Goal: Connect with others: Connect with other users

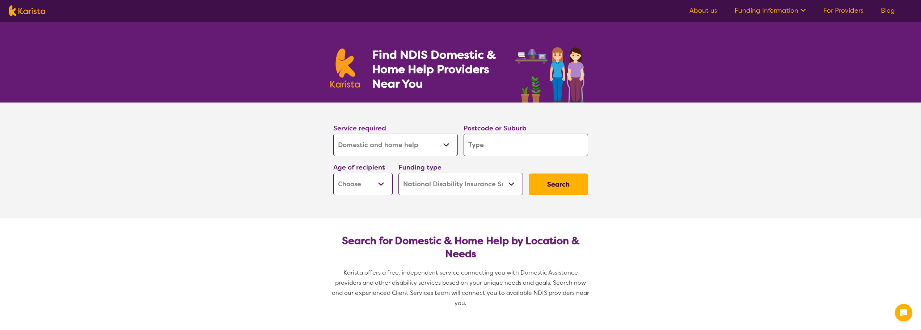
select select "Domestic and home help"
select select "NDIS"
select select "Domestic and home help"
select select "NDIS"
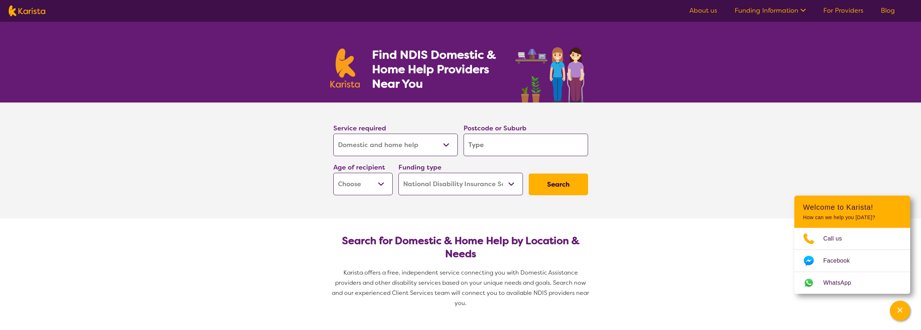
click at [443, 142] on select "Allied Health Assistant Assessment ([MEDICAL_DATA] or [MEDICAL_DATA]) Behaviour…" at bounding box center [395, 145] width 124 height 22
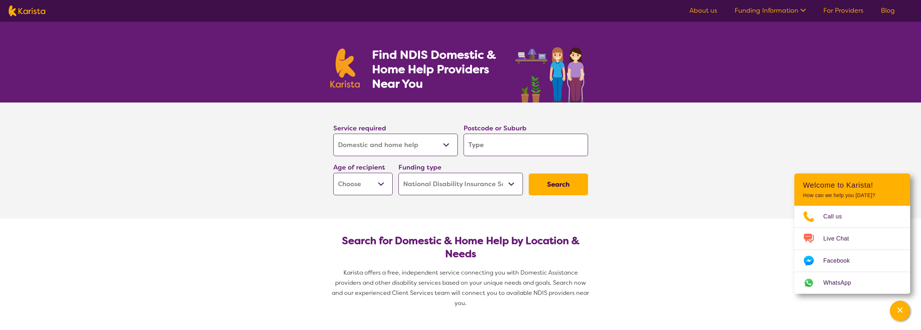
click at [490, 148] on input "search" at bounding box center [525, 145] width 124 height 22
type input "6"
type input "66"
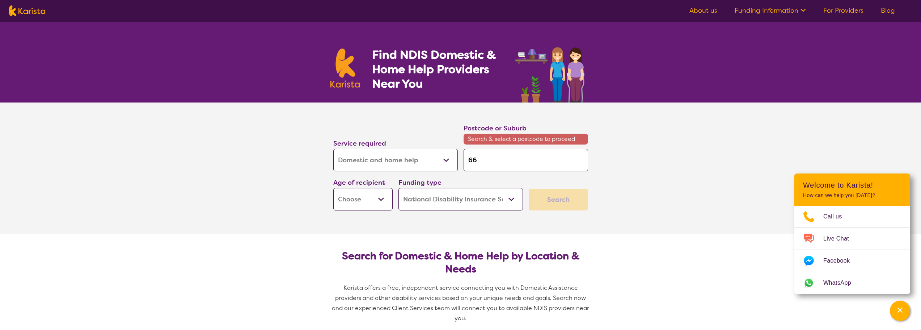
type input "6"
type input "60"
type input "606"
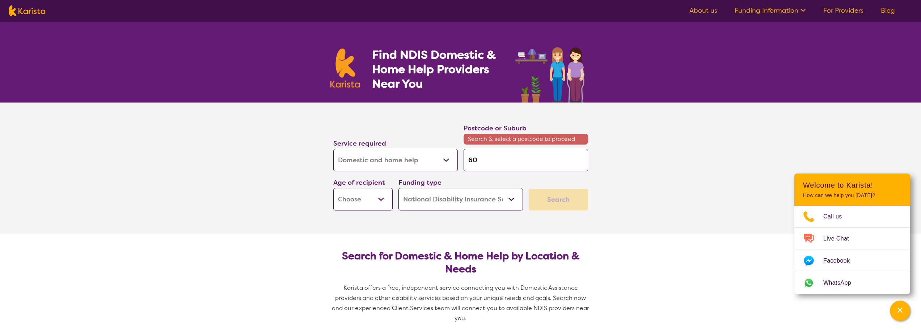
type input "606"
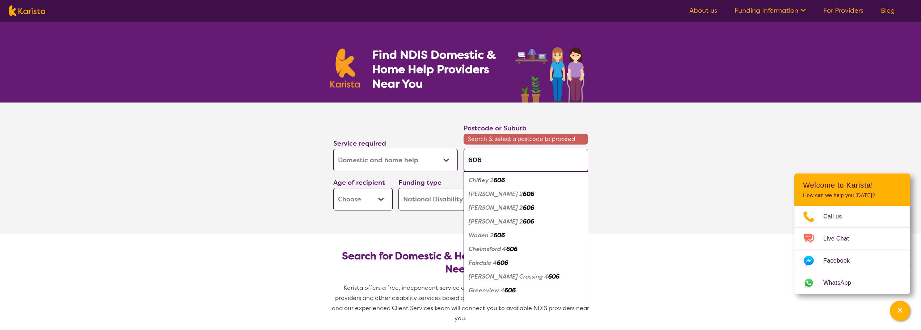
type input "6063"
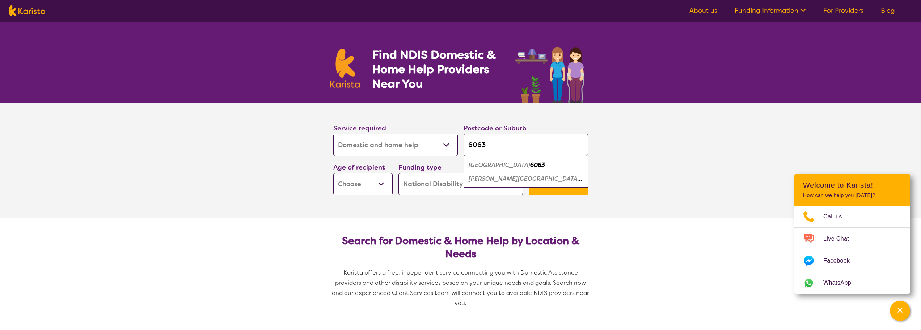
type input "6063"
click at [530, 165] on em "6063" at bounding box center [537, 165] width 15 height 8
drag, startPoint x: 381, startPoint y: 186, endPoint x: 386, endPoint y: 181, distance: 6.7
click at [381, 186] on select "Early Childhood - 0 to 9 Child - 10 to 11 Adolescent - 12 to 17 Adult - 18 to 6…" at bounding box center [362, 184] width 59 height 22
click at [364, 183] on select "Early Childhood - 0 to 9 Child - 10 to 11 Adolescent - 12 to 17 Adult - 18 to 6…" at bounding box center [362, 184] width 59 height 22
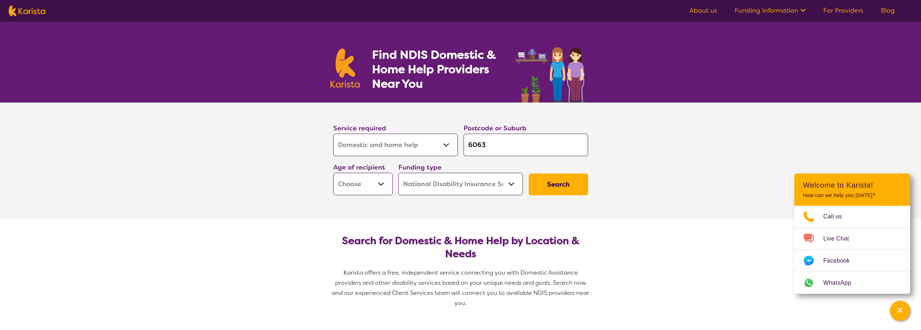
select select "AG"
click at [333, 173] on select "Early Childhood - 0 to 9 Child - 10 to 11 Adolescent - 12 to 17 Adult - 18 to 6…" at bounding box center [362, 184] width 59 height 22
select select "AG"
click at [563, 186] on button "Search" at bounding box center [558, 184] width 59 height 22
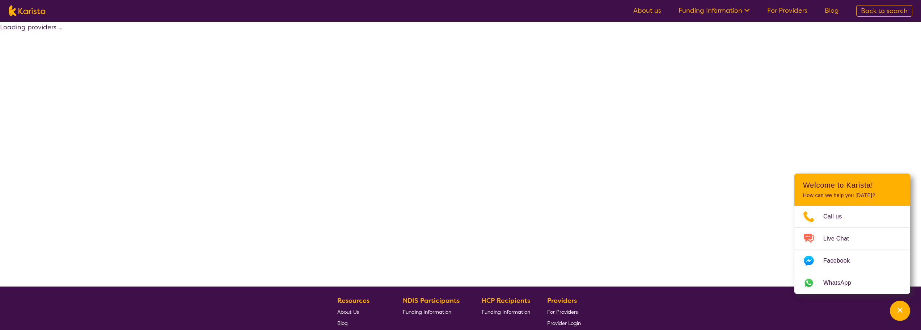
select select "by_score"
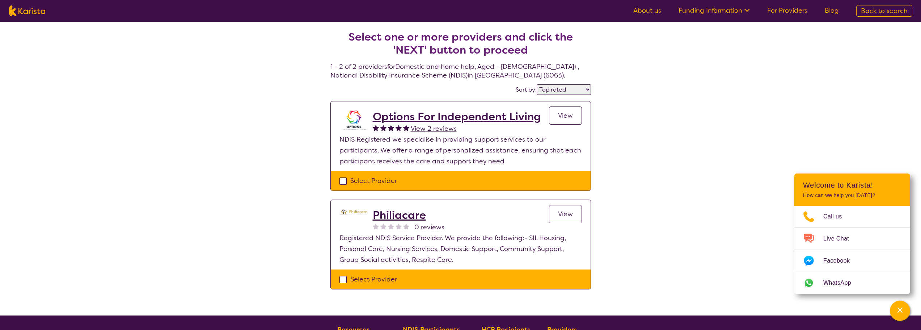
click at [439, 114] on h2 "Options For Independent Living" at bounding box center [457, 116] width 168 height 13
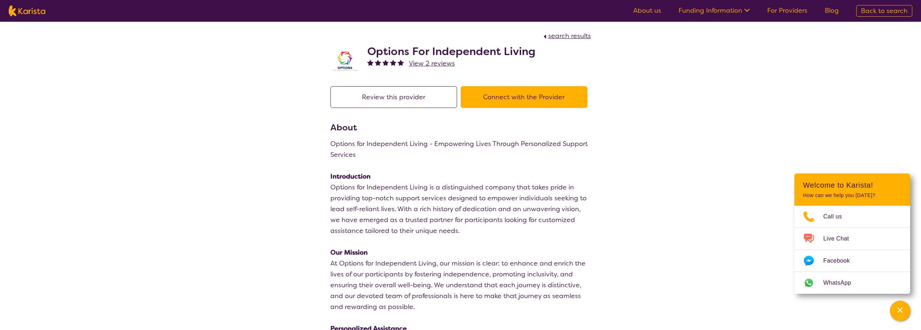
select select "by_score"
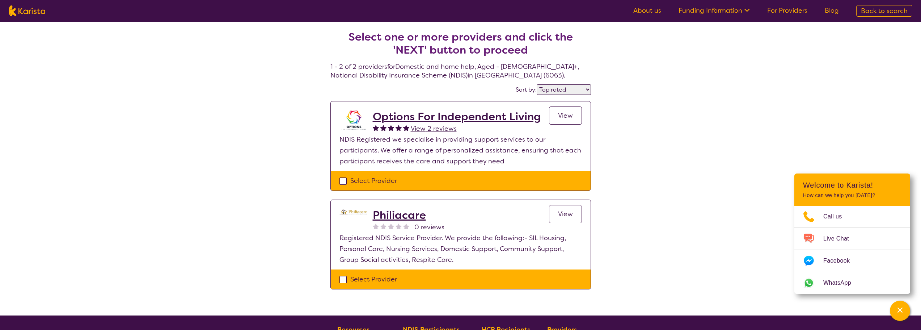
select select "Domestic and home help"
select select "AG"
select select "NDIS"
select select "Domestic and home help"
select select "AG"
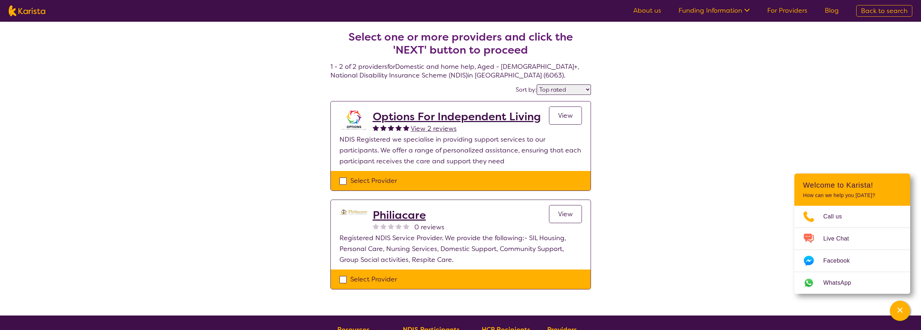
select select "NDIS"
